Goal: Information Seeking & Learning: Learn about a topic

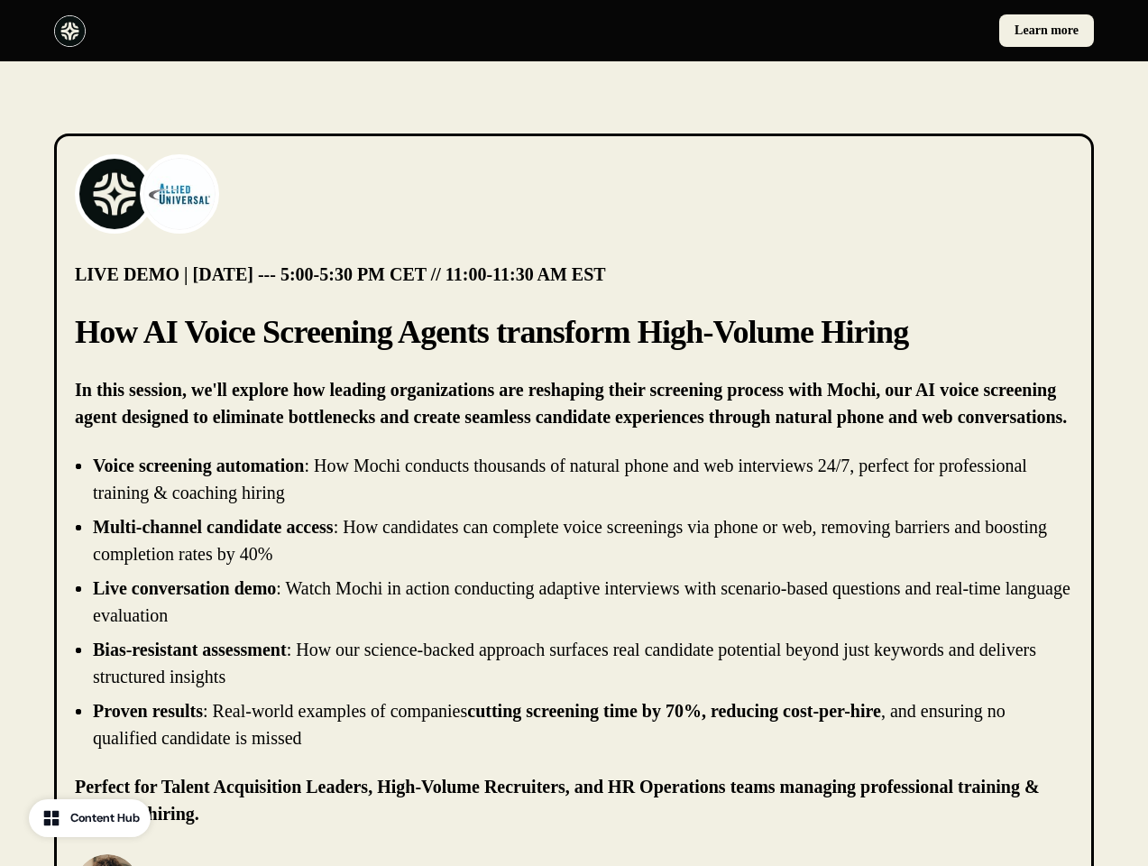
click at [573, 31] on div "Learn more" at bounding box center [574, 30] width 1148 height 61
click at [310, 31] on div at bounding box center [310, 31] width 513 height 32
click at [838, 31] on div "Learn more" at bounding box center [838, 30] width 513 height 32
click at [115, 194] on img at bounding box center [114, 194] width 72 height 72
click at [179, 194] on img at bounding box center [179, 194] width 72 height 72
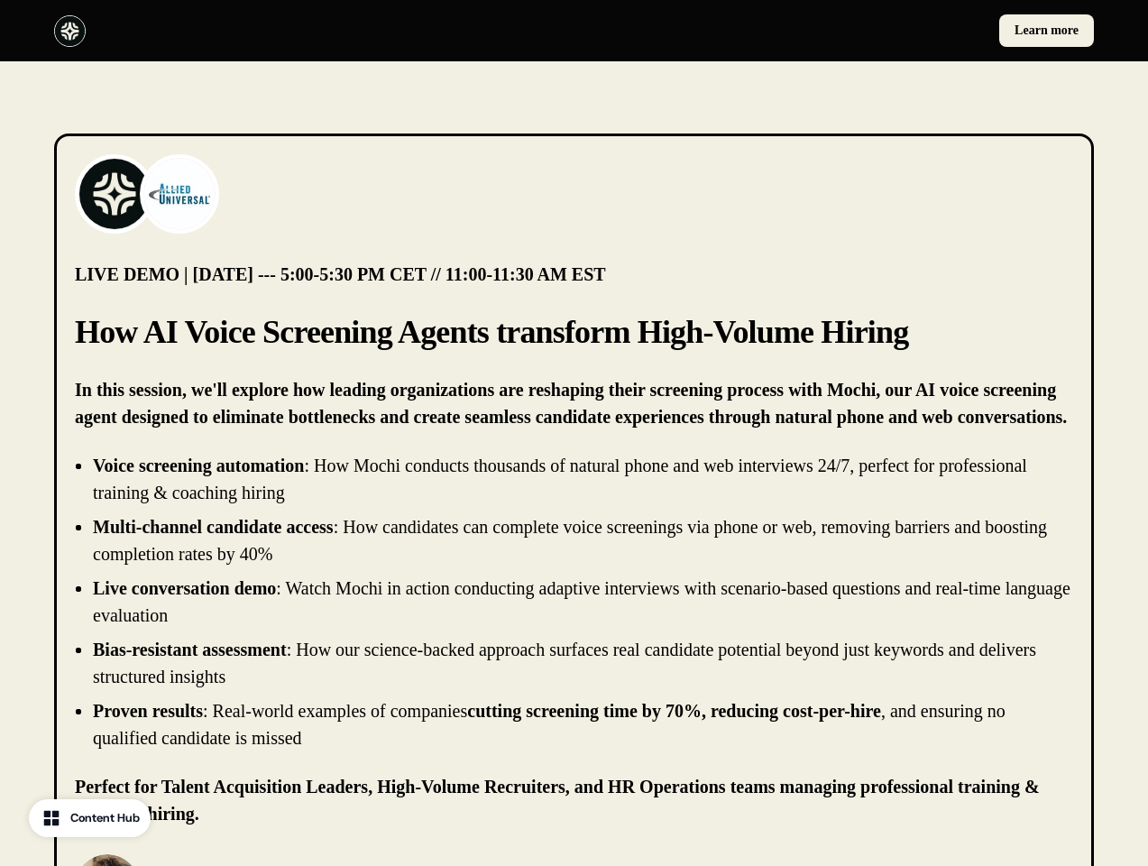
click at [573, 601] on li "Live conversation demo : Watch Mochi in action conducting adaptive interviews w…" at bounding box center [583, 601] width 980 height 54
